Goal: Task Accomplishment & Management: Manage account settings

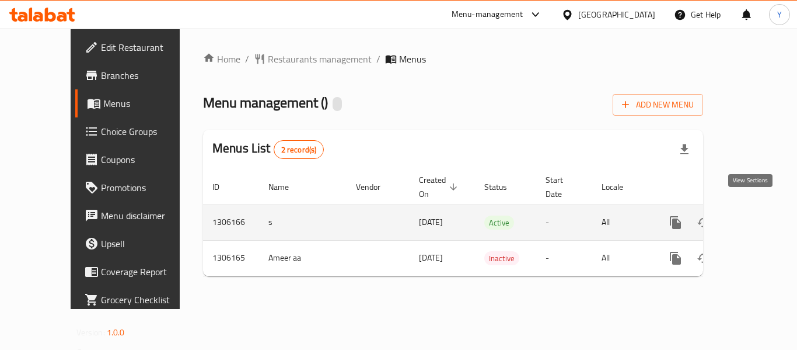
click at [753, 215] on icon "enhanced table" at bounding box center [760, 222] width 14 height 14
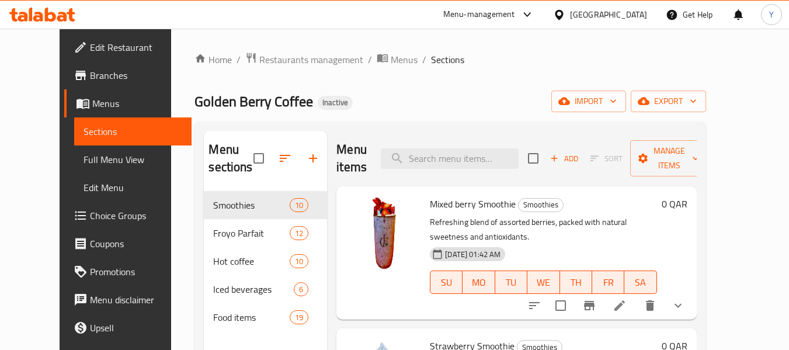
click at [484, 68] on div "Home / Restaurants management / Menus / Sections Golden Berry Coffee Inactive i…" at bounding box center [449, 271] width 511 height 438
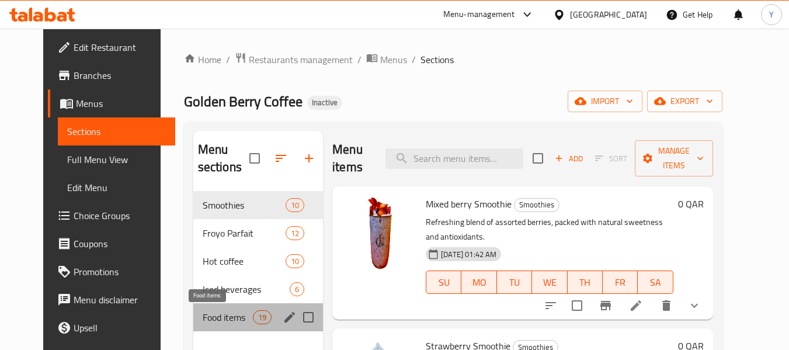
click at [210, 316] on span "Food items" at bounding box center [228, 317] width 50 height 14
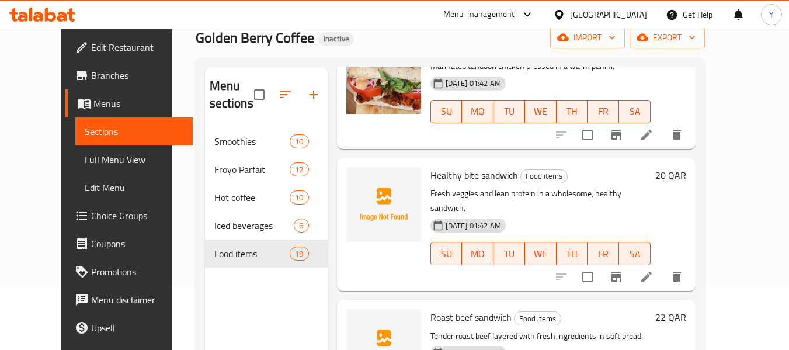
scroll to position [62, 0]
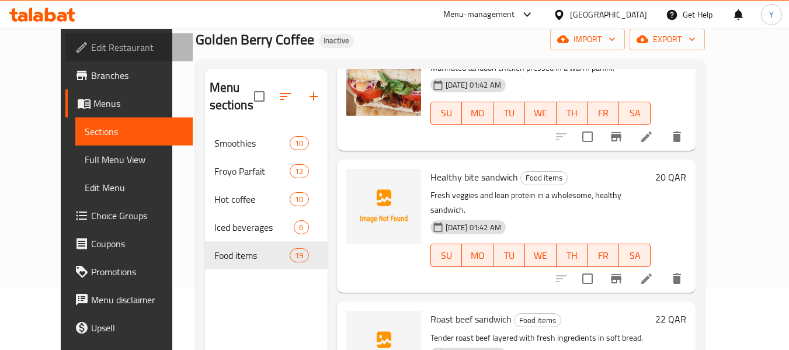
click at [91, 44] on span "Edit Restaurant" at bounding box center [137, 47] width 92 height 14
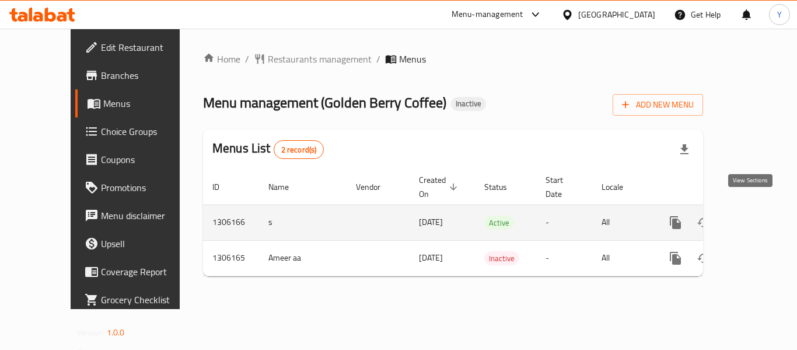
click at [753, 215] on icon "enhanced table" at bounding box center [760, 222] width 14 height 14
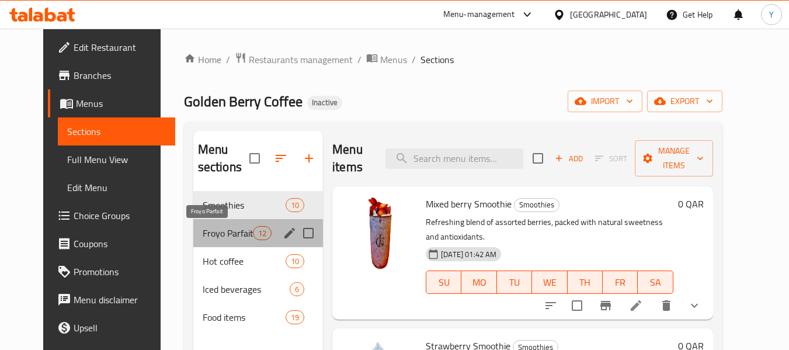
click at [213, 232] on span "Froyo Parfait" at bounding box center [228, 233] width 50 height 14
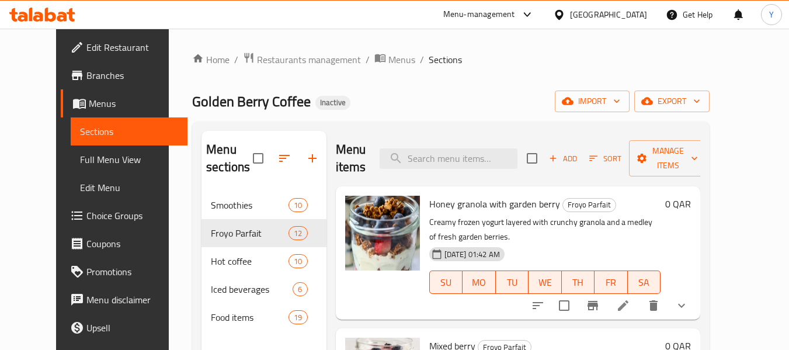
click at [360, 125] on div "Menu sections Smoothies 10 Froyo Parfait 12 Hot coffee 10 Iced beverages 6 Food…" at bounding box center [450, 305] width 517 height 368
drag, startPoint x: 319, startPoint y: 126, endPoint x: 361, endPoint y: 173, distance: 63.6
click at [361, 173] on div "Menu sections Smoothies 10 Froyo Parfait 12 Hot coffee 10 Iced beverages 6 Food…" at bounding box center [450, 305] width 517 height 368
click at [361, 173] on h2 "Menu items" at bounding box center [351, 158] width 30 height 35
drag, startPoint x: 361, startPoint y: 173, endPoint x: 322, endPoint y: 140, distance: 51.8
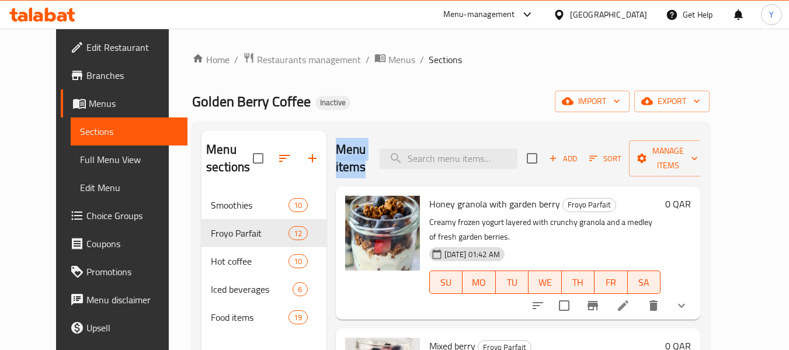
click at [336, 141] on h2 "Menu items" at bounding box center [351, 158] width 30 height 35
drag, startPoint x: 322, startPoint y: 140, endPoint x: 353, endPoint y: 167, distance: 41.0
click at [353, 167] on h2 "Menu items" at bounding box center [351, 158] width 30 height 35
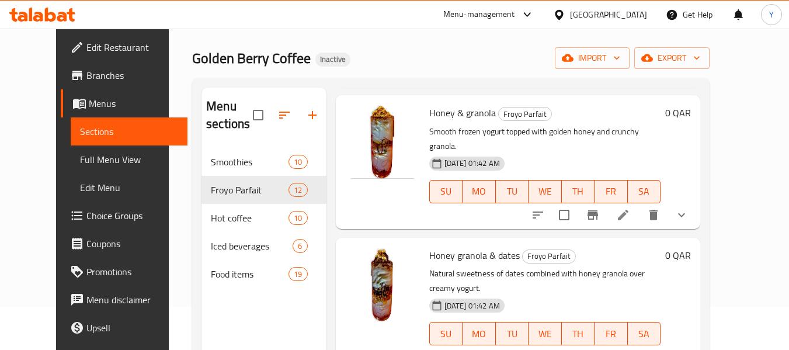
scroll to position [897, 0]
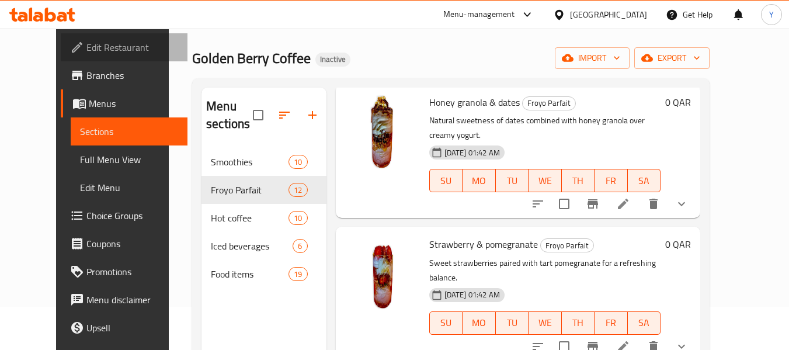
click at [86, 51] on span "Edit Restaurant" at bounding box center [132, 47] width 92 height 14
